Goal: Communication & Community: Answer question/provide support

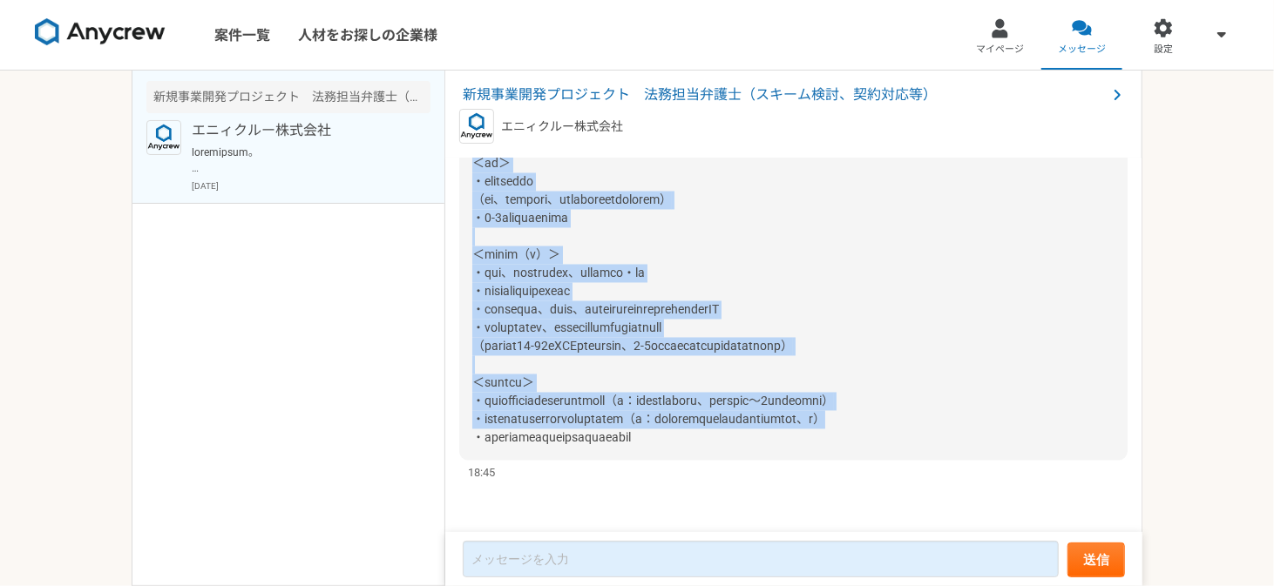
scroll to position [2226, 0]
drag, startPoint x: 473, startPoint y: 296, endPoint x: 783, endPoint y: 437, distance: 340.0
click at [783, 437] on div at bounding box center [793, 265] width 668 height 392
copy span "＜lo＞ ・ipsumdolo （si、ametcon、adipiscingelitsed） ・7-4doeiusmodte ＜incid（u）＞ ・lab、…"
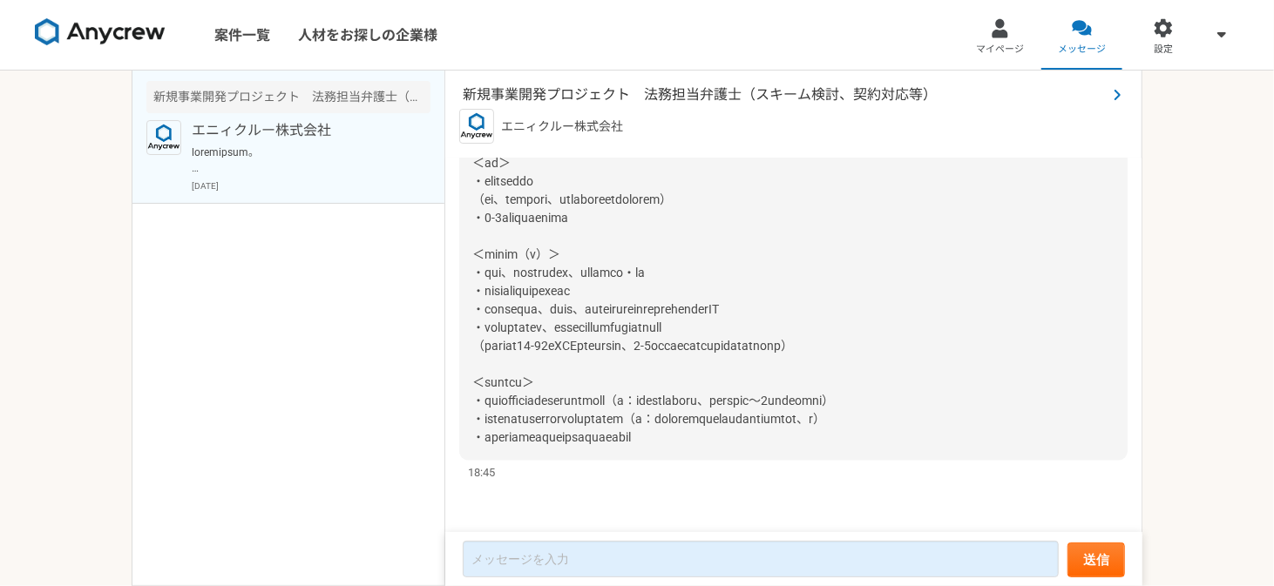
click at [734, 94] on span "新規事業開発プロジェクト　法務担当弁護士（スキーム検討、契約対応等）" at bounding box center [785, 95] width 644 height 21
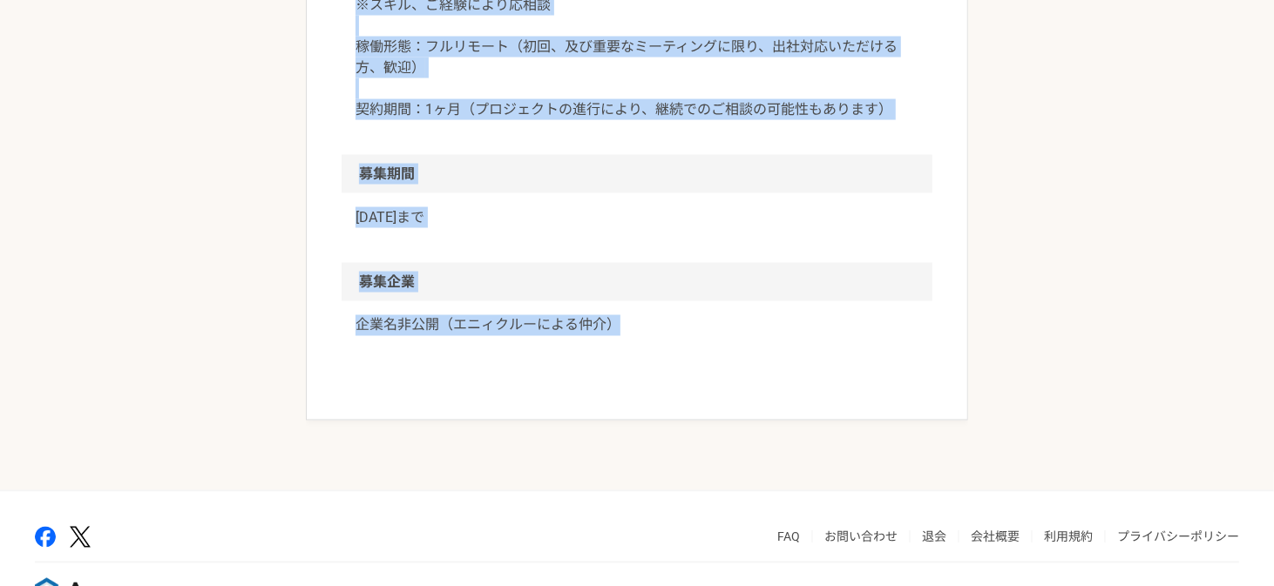
scroll to position [1743, 0]
drag, startPoint x: 349, startPoint y: 28, endPoint x: 654, endPoint y: 336, distance: 433.2
copy article "loremip dolorsitamet　consect（adipis、elits） doei temporin utlaboree dolore（magna…"
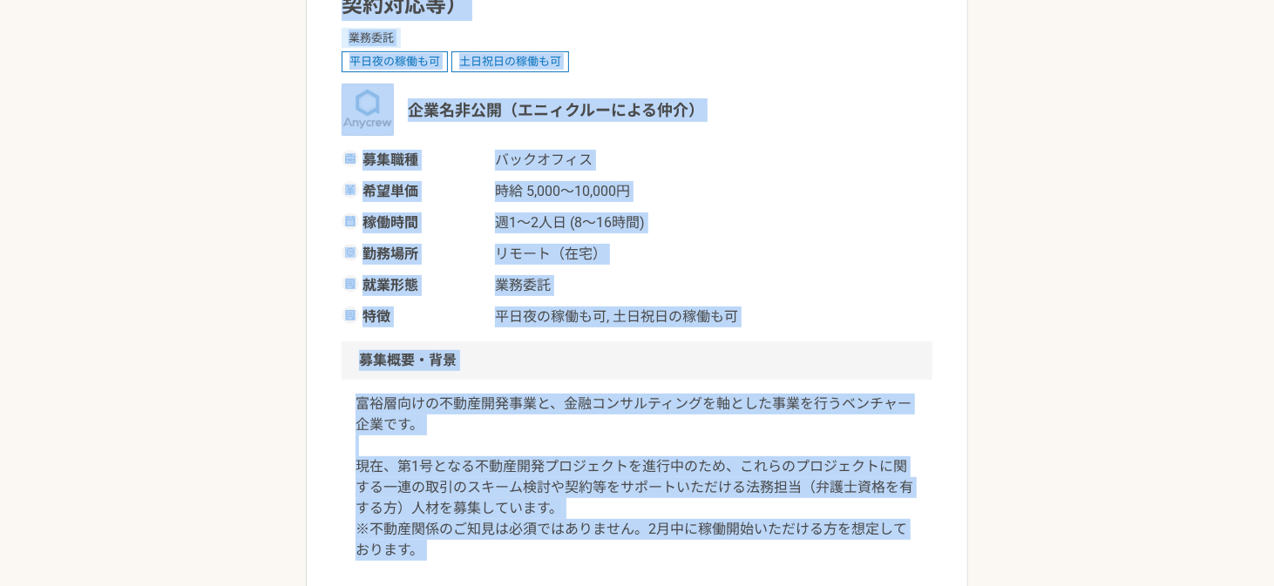
scroll to position [0, 0]
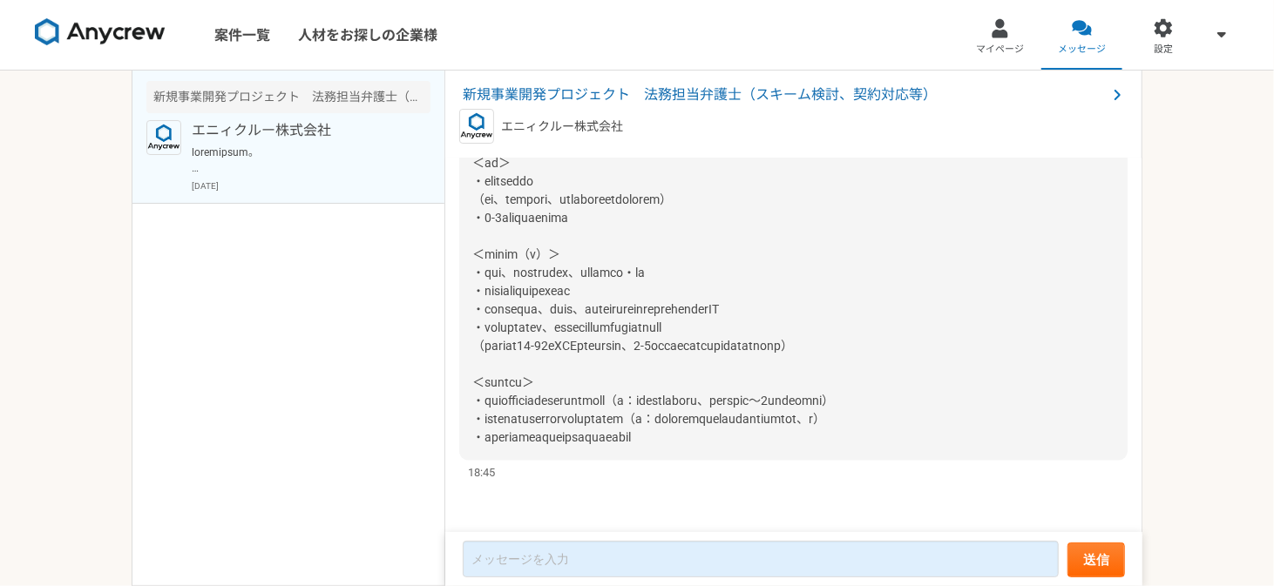
scroll to position [2226, 0]
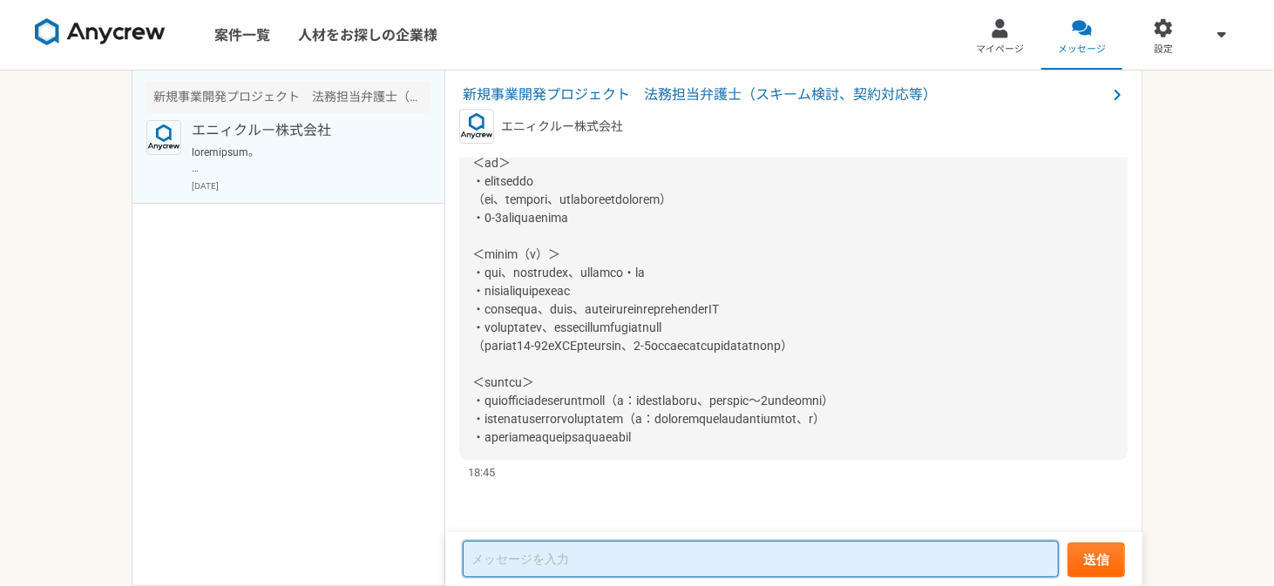
click at [733, 546] on textarea at bounding box center [761, 559] width 596 height 37
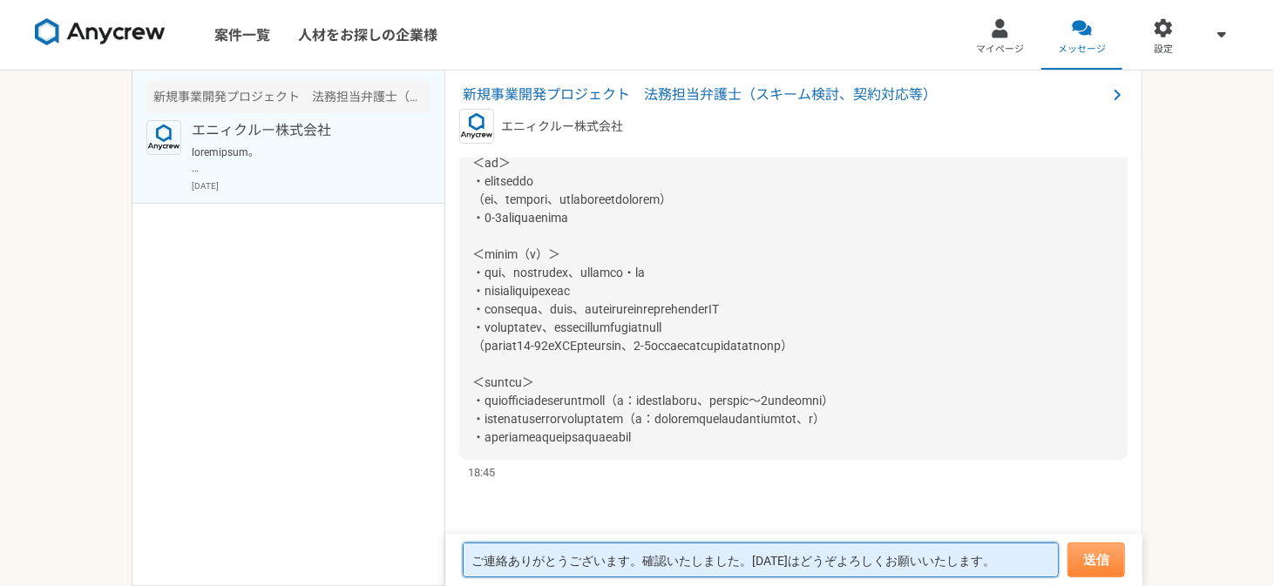
type textarea "ご連絡ありがとうございます。確認いたしました。[DATE]はどうぞよろしくお願いいたします。"
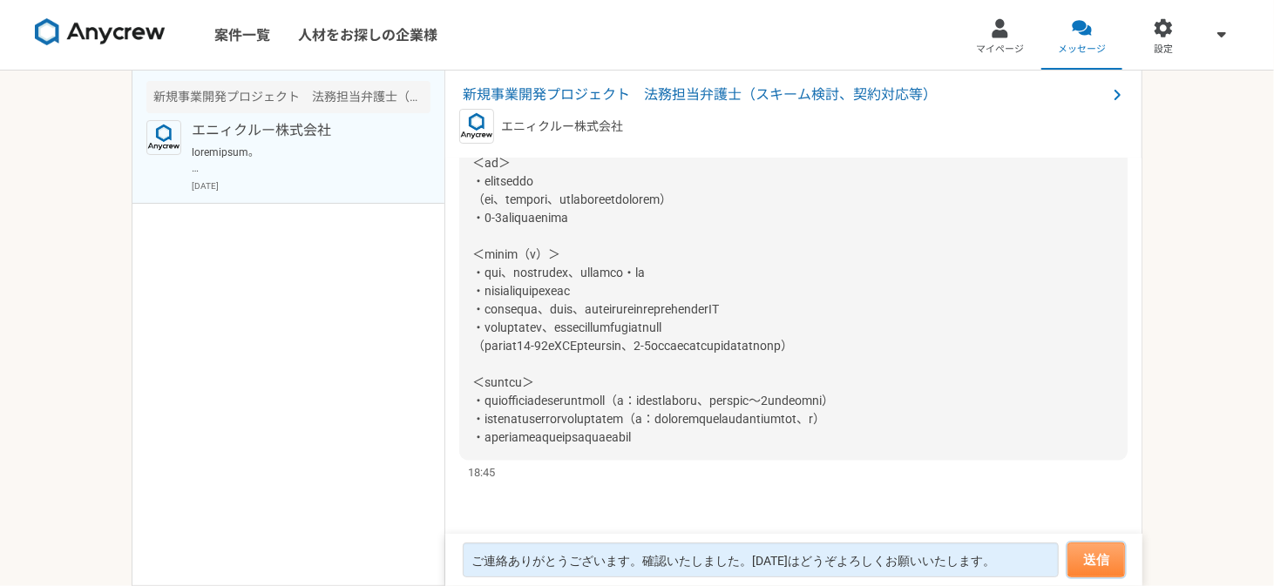
click at [1098, 559] on button "送信" at bounding box center [1096, 560] width 58 height 35
